Goal: Task Accomplishment & Management: Manage account settings

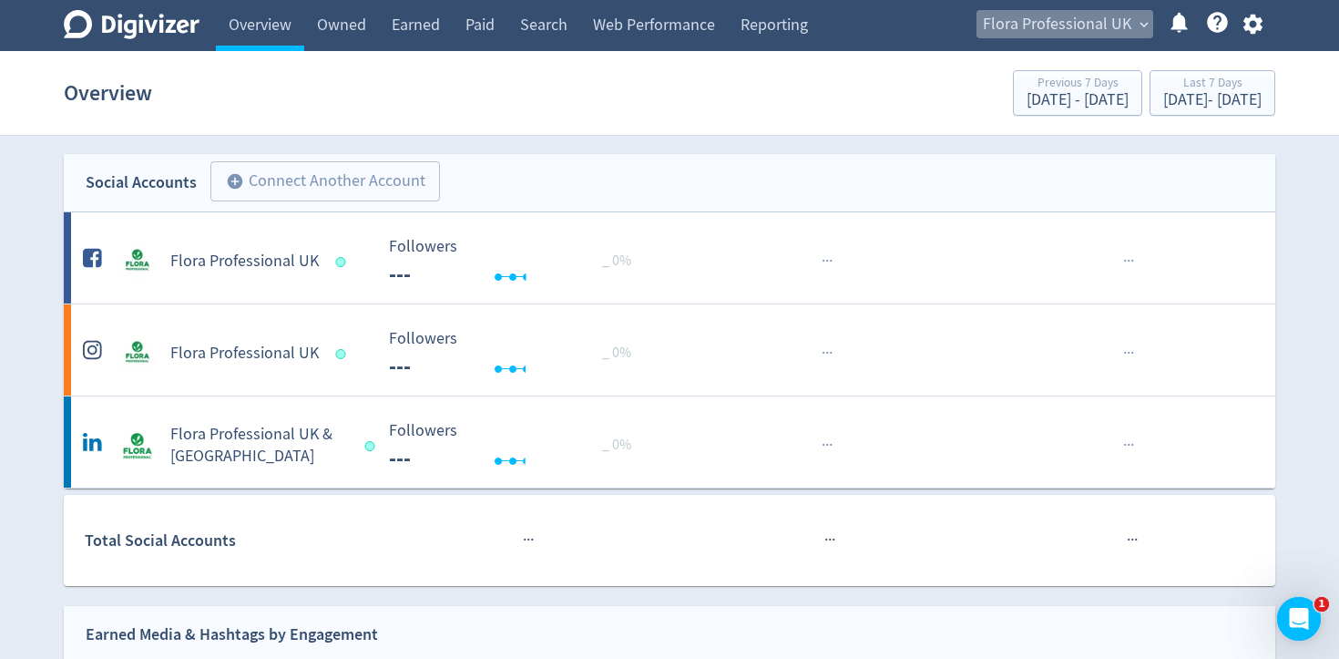
click at [1077, 28] on span "Flora Professional UK" at bounding box center [1057, 24] width 148 height 29
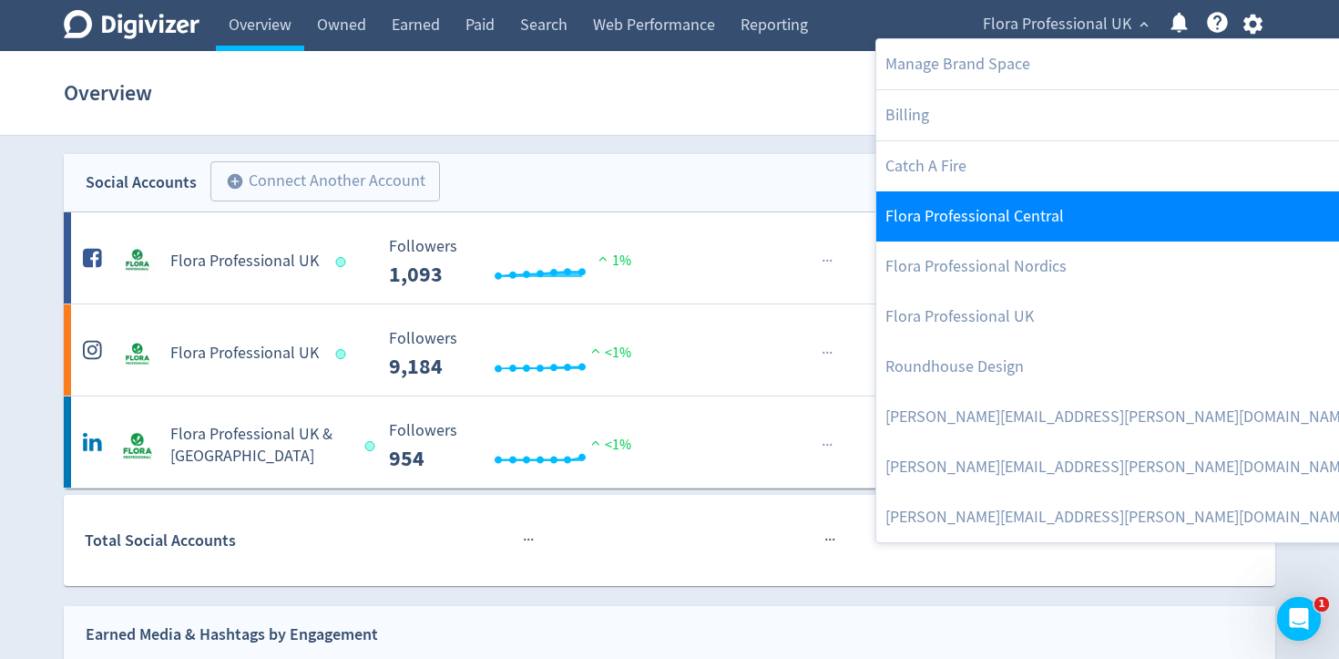
click at [1077, 221] on link "Flora Professional Central" at bounding box center [1129, 216] width 507 height 50
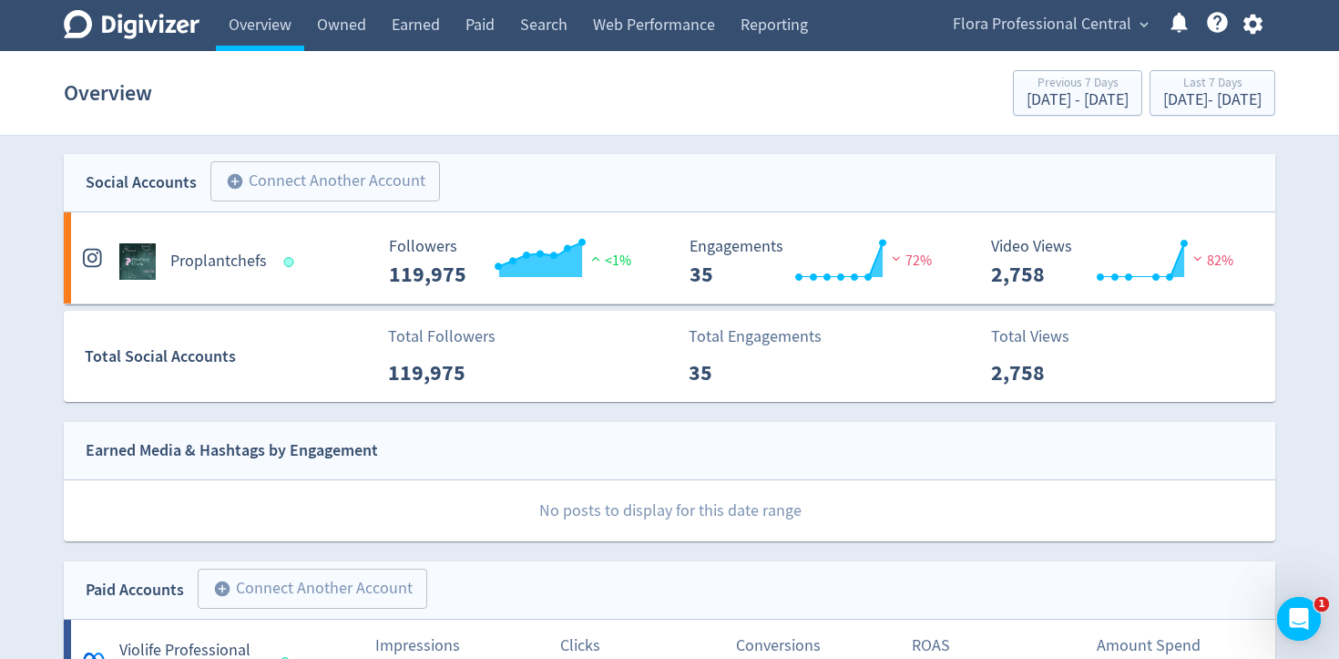
click at [1102, 36] on span "Flora Professional Central" at bounding box center [1042, 24] width 179 height 29
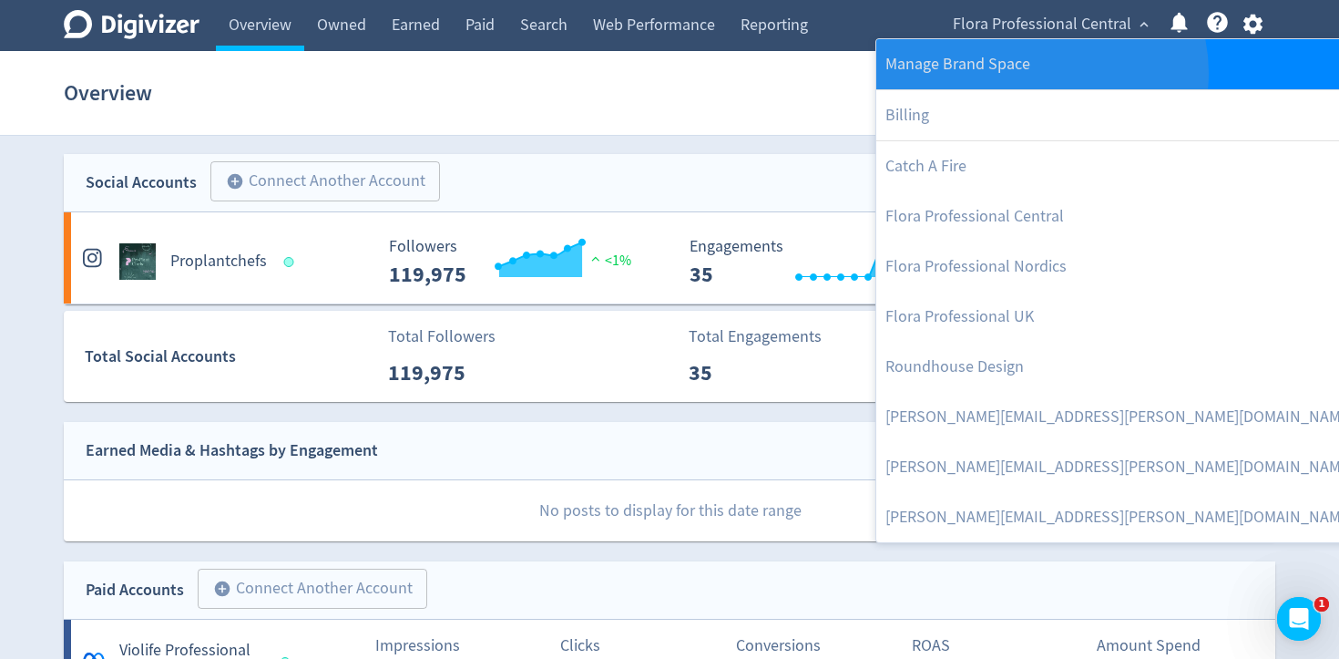
click at [1040, 73] on link "Manage Brand Space" at bounding box center [1129, 64] width 507 height 50
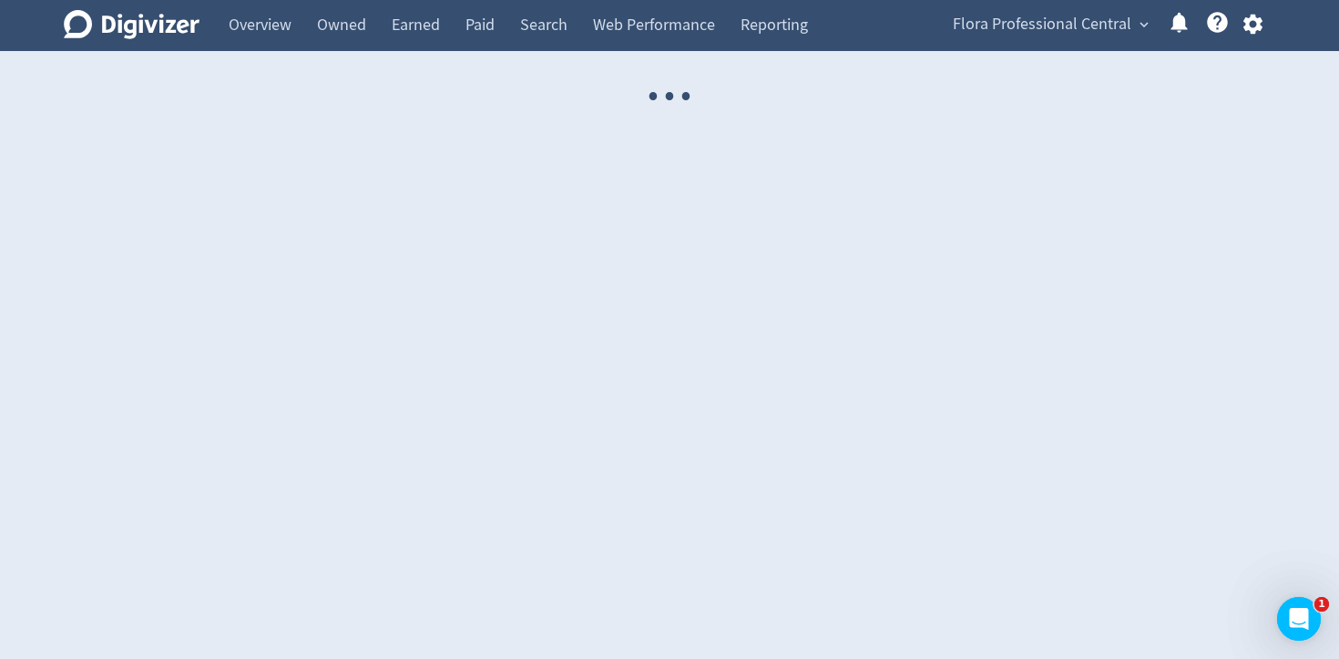
select select "USER"
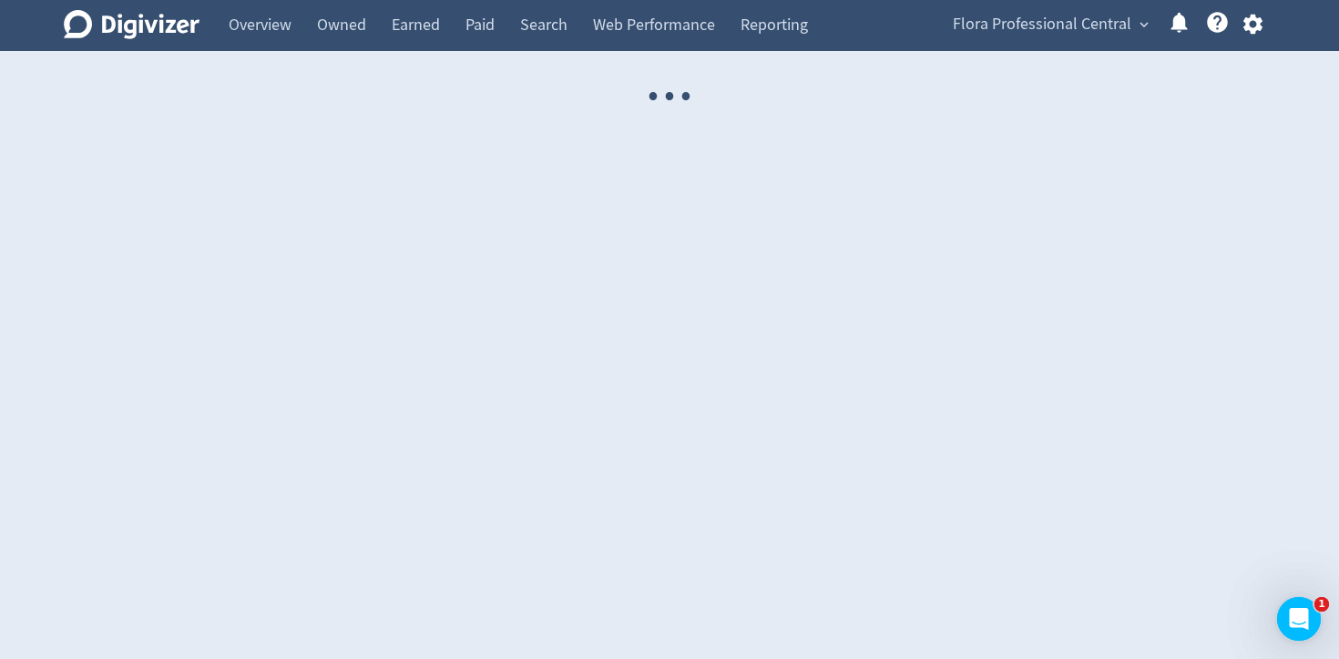
select select "USER"
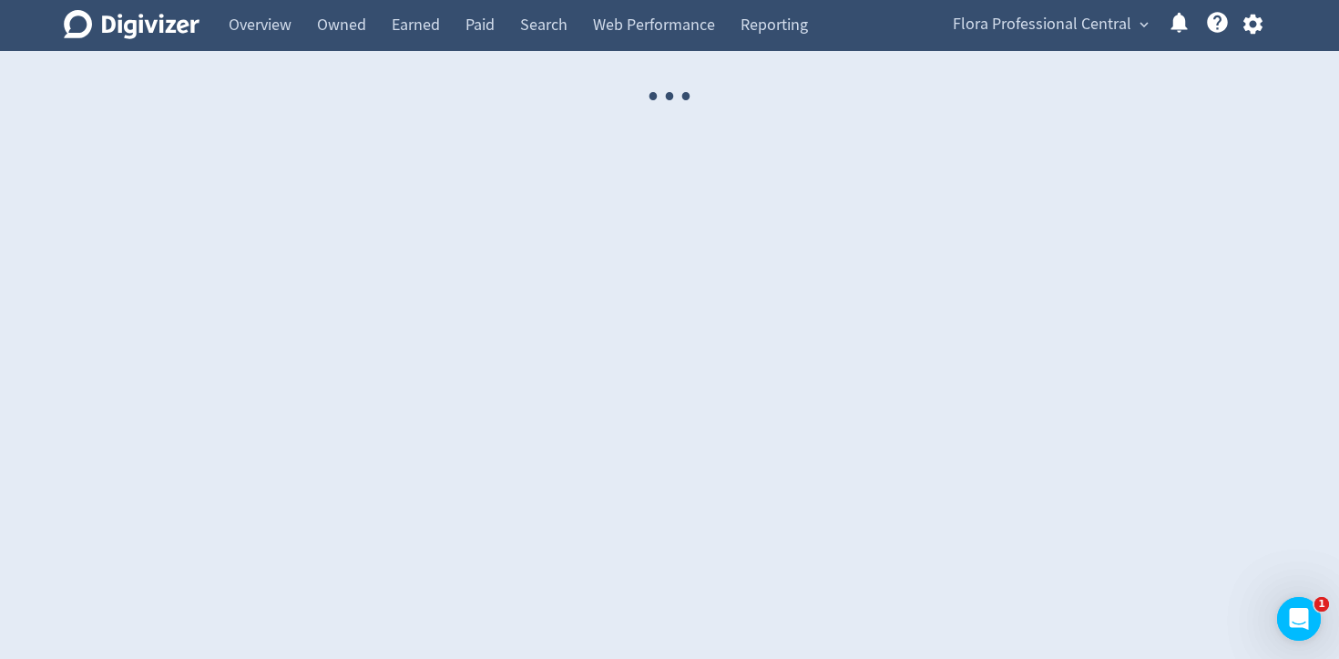
select select "USER"
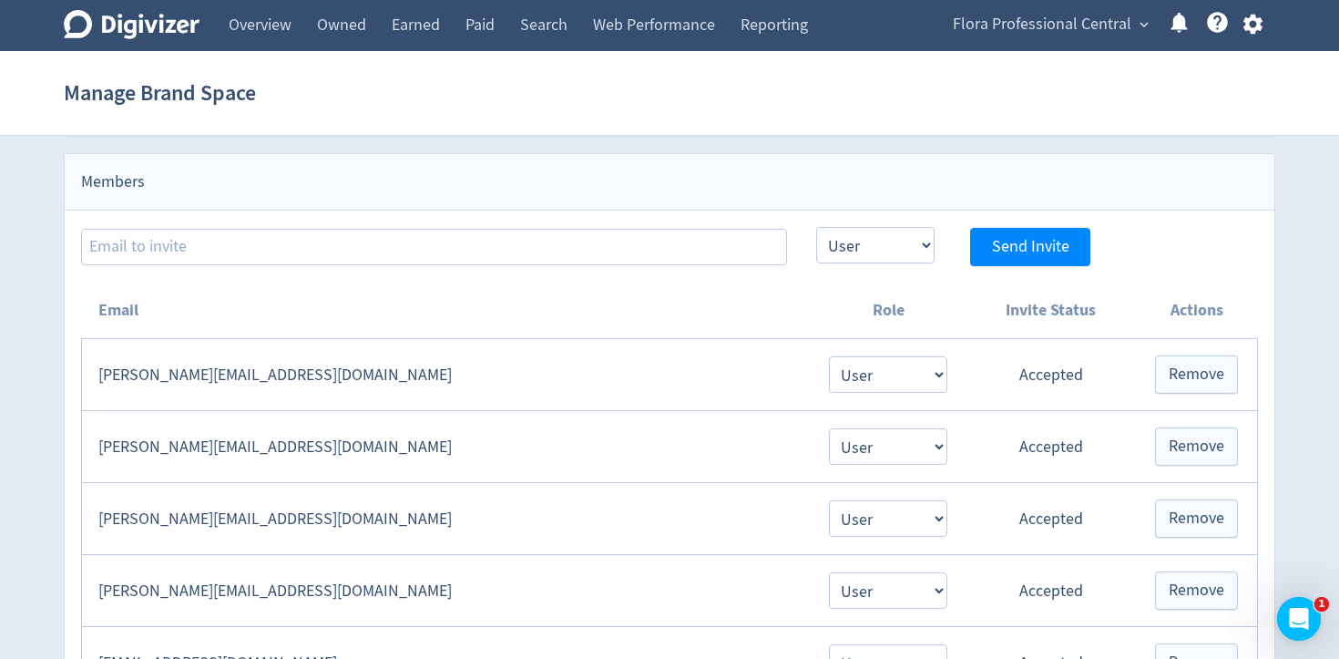
scroll to position [313, 0]
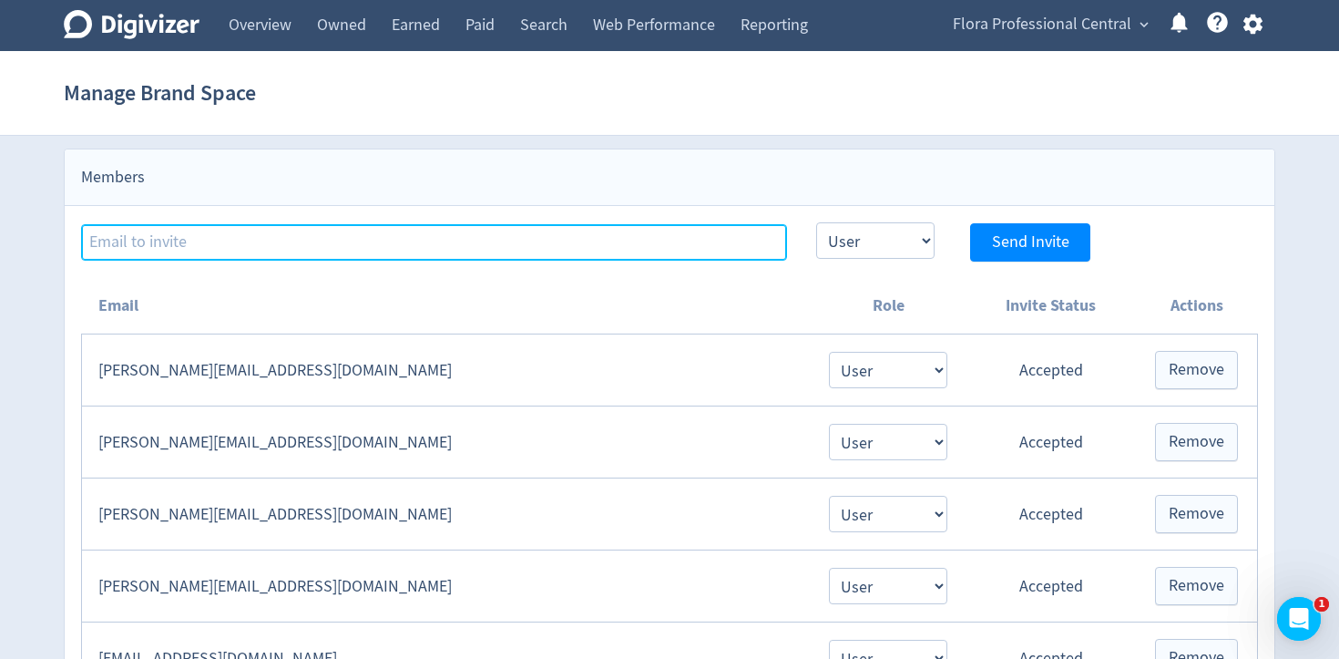
click at [533, 245] on input at bounding box center [434, 242] width 706 height 36
type input "[PERSON_NAME][EMAIL_ADDRESS][DOMAIN_NAME]"
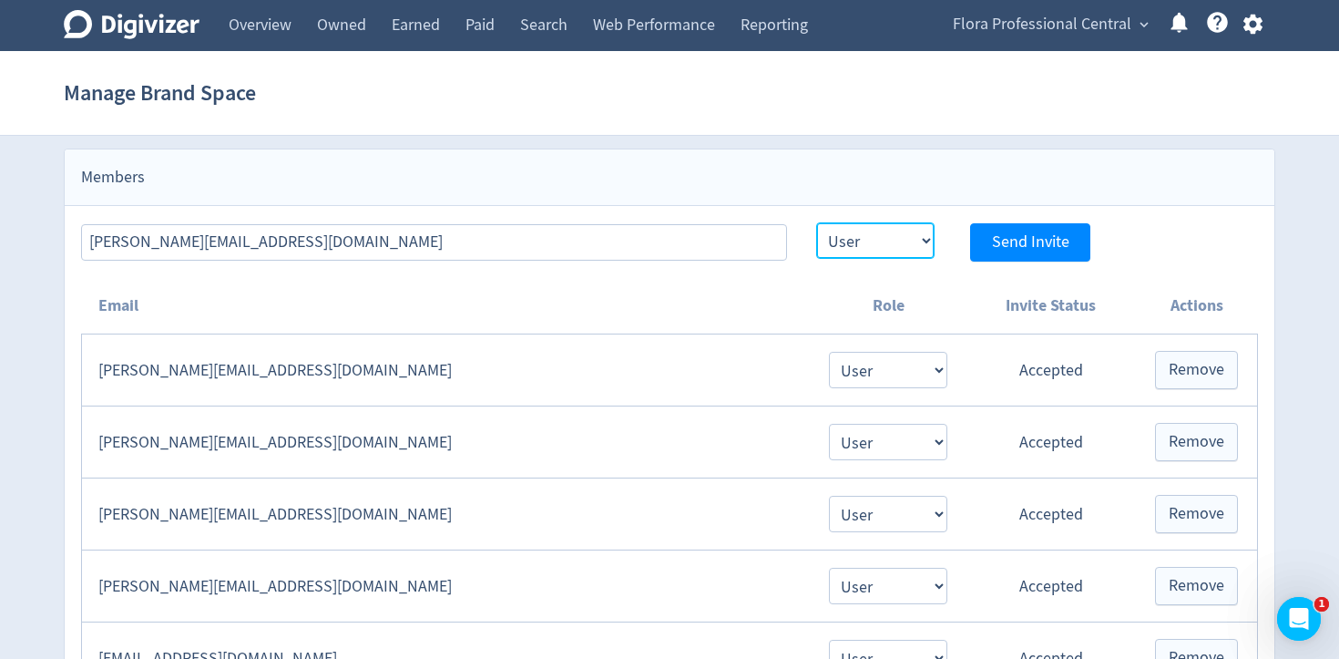
click at [892, 240] on select "Admin User" at bounding box center [875, 240] width 118 height 36
select select "ADMIN"
click at [1056, 244] on span "Send Invite" at bounding box center [1030, 242] width 77 height 16
select select "USER"
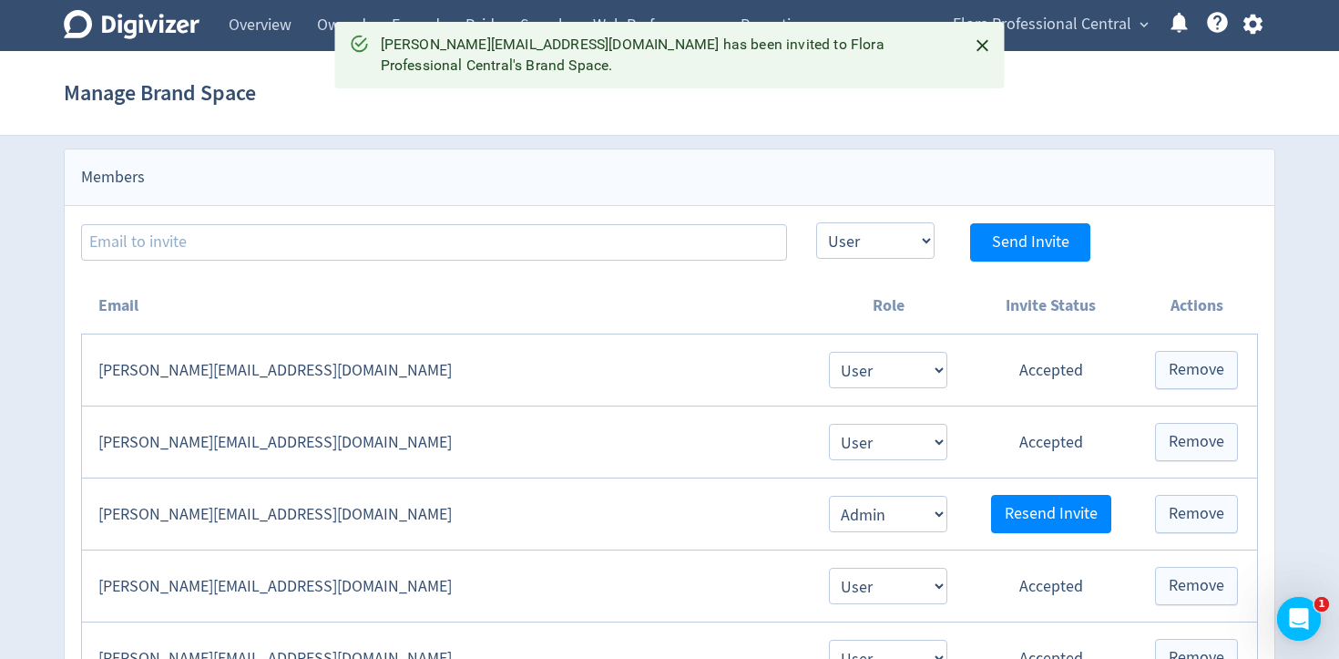
click at [978, 47] on icon "Close" at bounding box center [982, 46] width 12 height 12
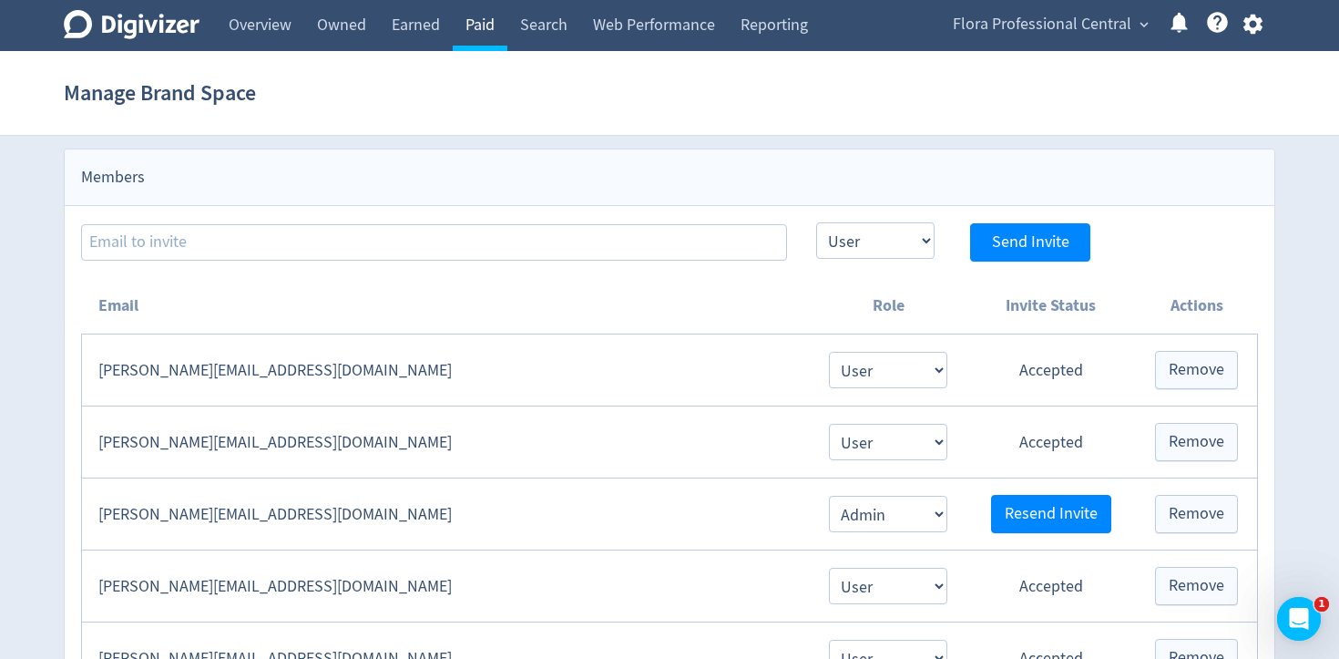
click at [494, 31] on link "Paid" at bounding box center [480, 25] width 55 height 51
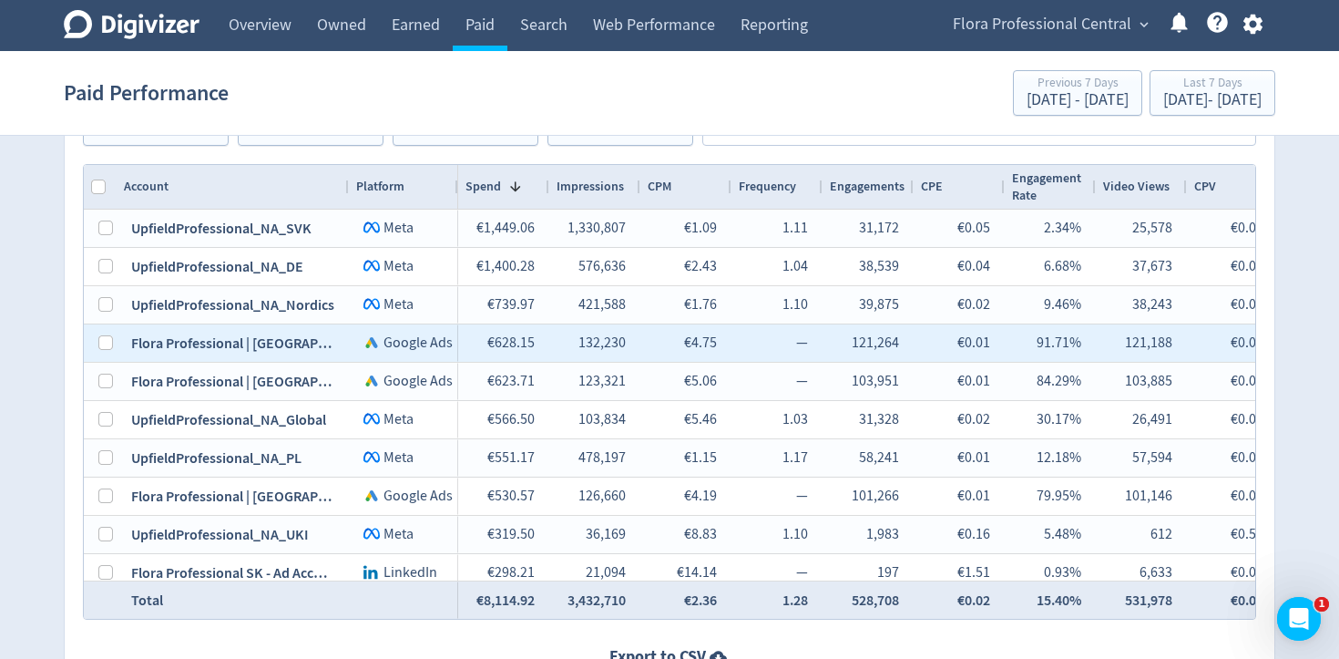
scroll to position [978, 0]
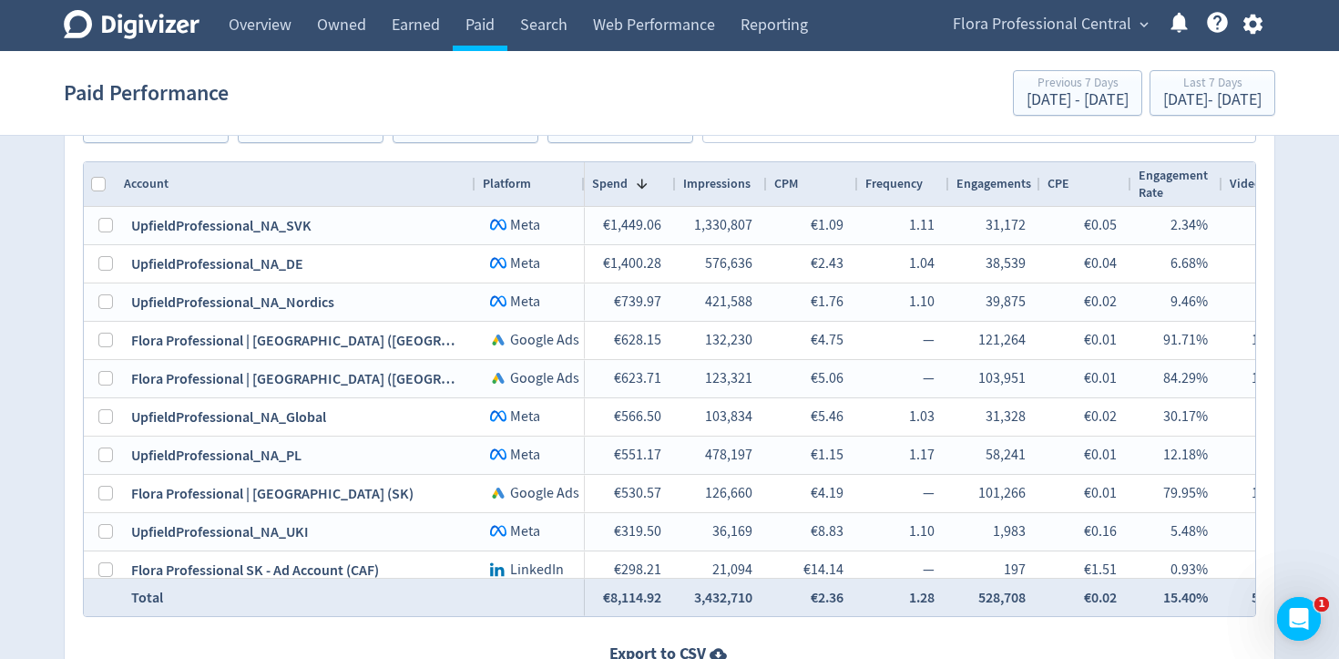
drag, startPoint x: 346, startPoint y: 180, endPoint x: 473, endPoint y: 179, distance: 126.6
click at [474, 180] on div at bounding box center [474, 184] width 7 height 44
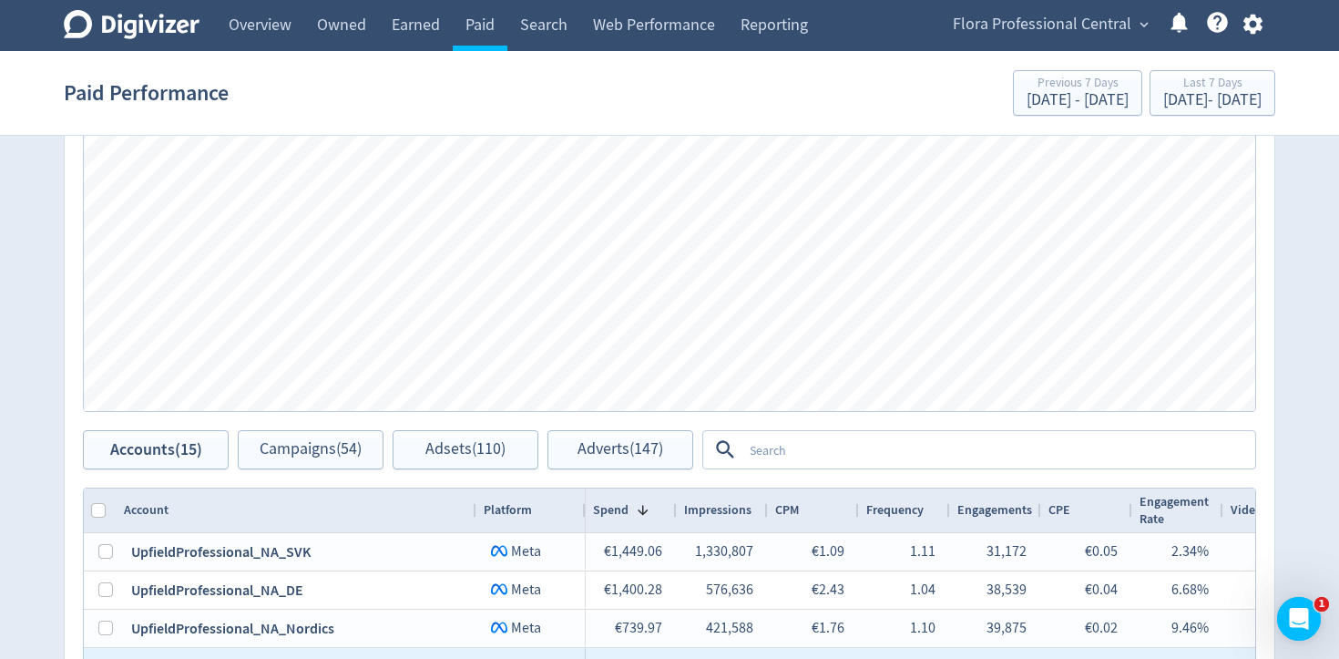
scroll to position [648, 0]
